Goal: Task Accomplishment & Management: Use online tool/utility

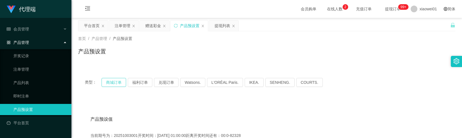
click at [118, 79] on button "商城订单" at bounding box center [114, 82] width 25 height 9
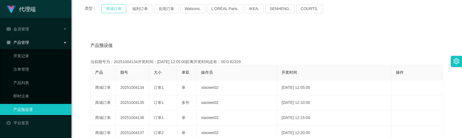
scroll to position [112, 0]
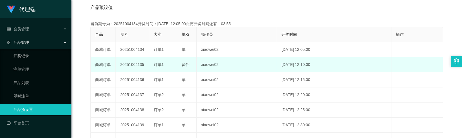
click at [133, 65] on td "20251004135" at bounding box center [132, 64] width 33 height 15
copy td "20251004135"
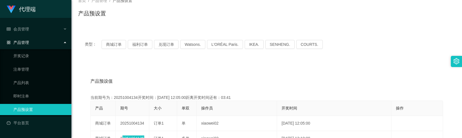
scroll to position [37, 0]
click at [107, 44] on button "商城订单" at bounding box center [114, 45] width 25 height 9
click at [112, 45] on button "商城订单" at bounding box center [114, 45] width 25 height 9
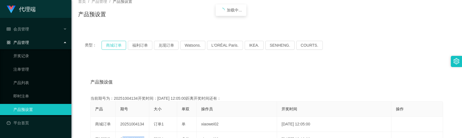
click at [112, 45] on button "商城订单" at bounding box center [114, 45] width 25 height 9
click at [111, 42] on button "商城订单" at bounding box center [114, 45] width 25 height 9
click at [113, 44] on button "商城订单" at bounding box center [114, 45] width 25 height 9
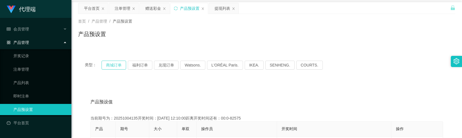
scroll to position [0, 0]
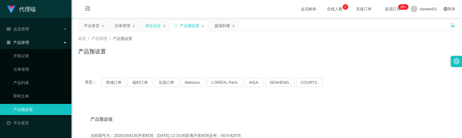
click at [151, 26] on div "赠送彩金" at bounding box center [153, 25] width 16 height 11
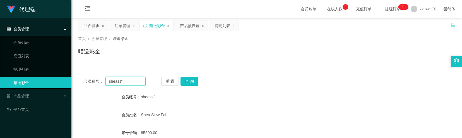
drag, startPoint x: 134, startPoint y: 81, endPoint x: 90, endPoint y: 73, distance: 44.5
click at [90, 73] on div "会员账号： sheassf 重 置 查 询 会员账号 sheassf 会员姓名 [PERSON_NAME] Fah 账号余额 95500.00 操作类型 彩金…" at bounding box center [266, 137] width 377 height 133
paste input "jytan72"
type input "jytan72"
click at [194, 81] on button "查 询" at bounding box center [189, 81] width 18 height 9
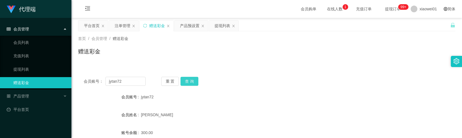
click at [189, 83] on button "查 询" at bounding box center [189, 81] width 18 height 9
click at [189, 83] on button "查 询" at bounding box center [192, 81] width 24 height 9
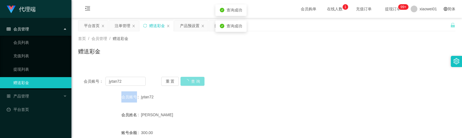
click at [189, 83] on div "重 置 查 询" at bounding box center [192, 81] width 62 height 9
click at [189, 83] on button "查 询" at bounding box center [189, 81] width 18 height 9
click at [189, 83] on div "重 置 查 询" at bounding box center [192, 81] width 62 height 9
click at [189, 83] on button "查 询" at bounding box center [189, 81] width 18 height 9
click at [189, 83] on div "重 置 查 询" at bounding box center [192, 81] width 62 height 9
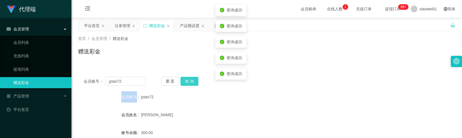
click at [189, 83] on button "查 询" at bounding box center [189, 81] width 18 height 9
click at [189, 83] on button "查 询" at bounding box center [192, 81] width 24 height 9
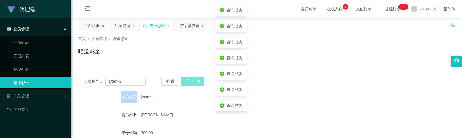
click at [189, 83] on div "重 置 查 询" at bounding box center [192, 81] width 62 height 9
click at [189, 83] on button "查 询" at bounding box center [189, 81] width 18 height 9
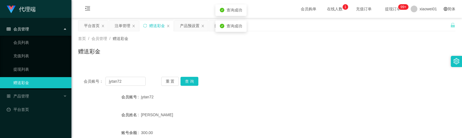
click at [184, 99] on div "jytan72" at bounding box center [251, 96] width 220 height 11
click at [197, 80] on button "查 询" at bounding box center [189, 81] width 18 height 9
click at [193, 81] on button "查 询" at bounding box center [189, 81] width 18 height 9
